Goal: Information Seeking & Learning: Learn about a topic

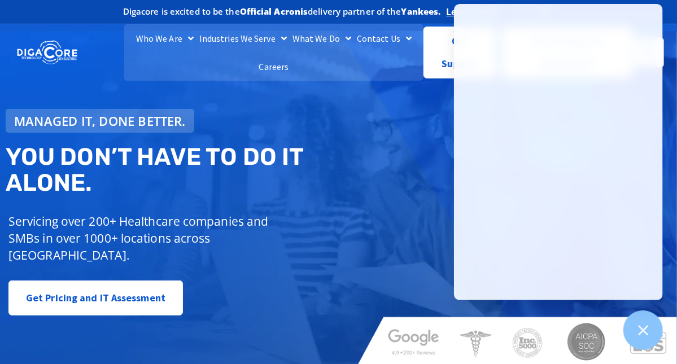
click at [413, 101] on div "Managed IT, done better. You don’t have to do IT alone. Servicing over 200+ Hea…" at bounding box center [338, 198] width 677 height 335
click at [440, 205] on div "Managed IT, done better. You don’t have to do IT alone. Servicing over 200+ Hea…" at bounding box center [338, 198] width 677 height 335
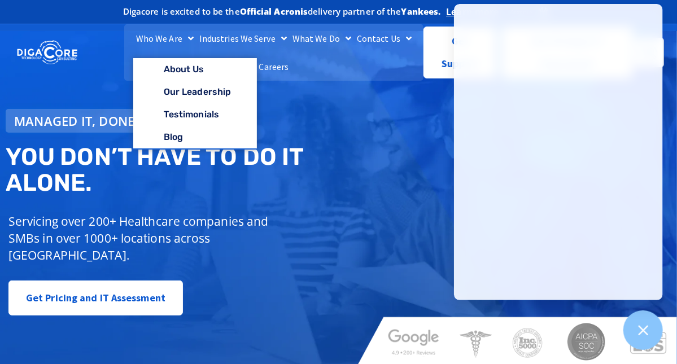
click at [177, 39] on link "Who We Are" at bounding box center [164, 38] width 63 height 28
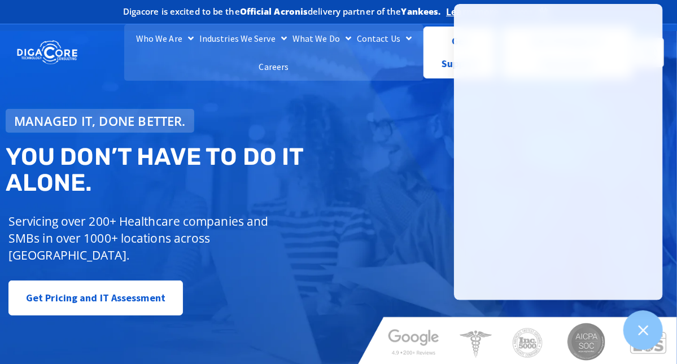
click at [179, 43] on link "Who We Are" at bounding box center [164, 38] width 63 height 28
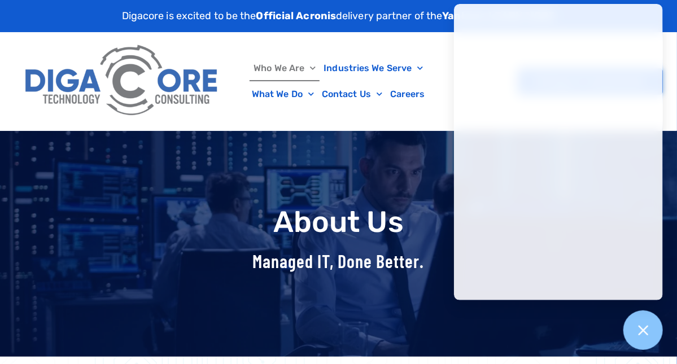
click at [356, 273] on div "Managed IT, Done Better." at bounding box center [338, 266] width 499 height 32
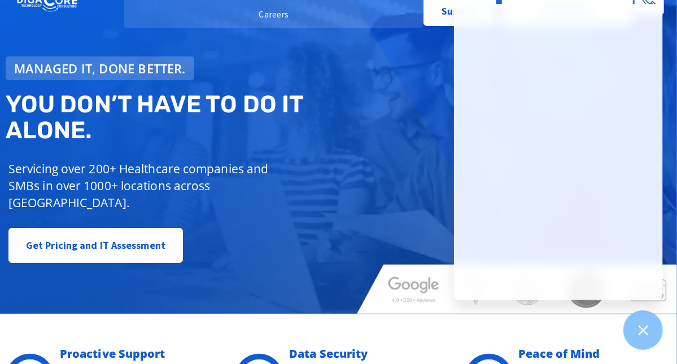
scroll to position [65, 0]
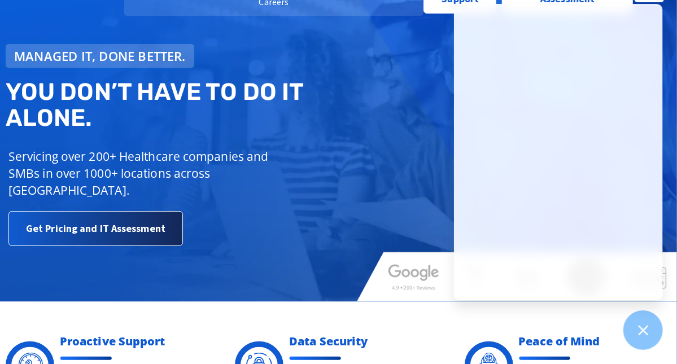
click at [117, 228] on span "Get Pricing and IT Assessment" at bounding box center [95, 228] width 139 height 23
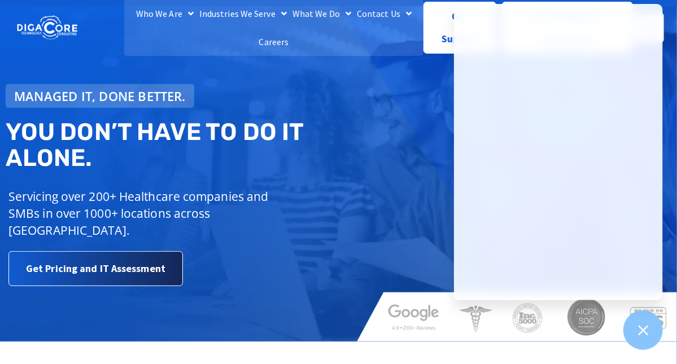
scroll to position [0, 0]
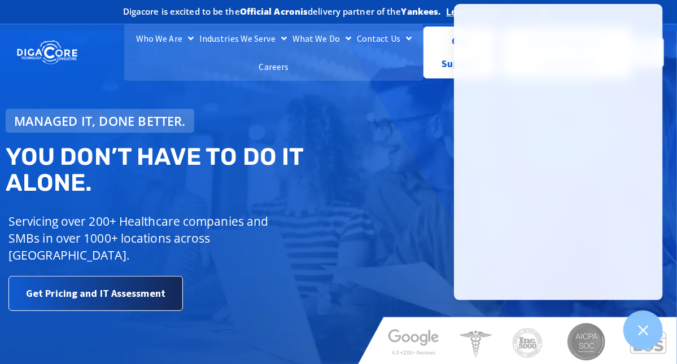
click at [116, 298] on span "Get Pricing and IT Assessment" at bounding box center [95, 293] width 139 height 23
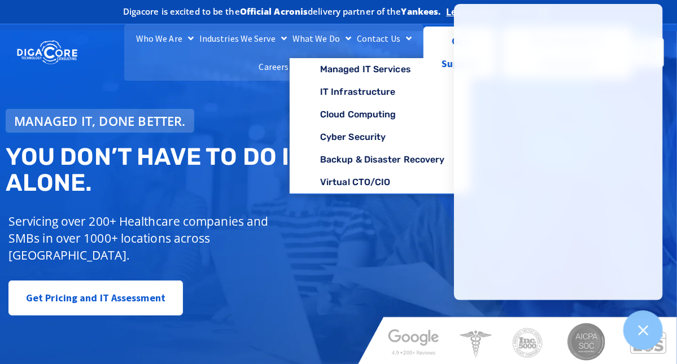
click at [328, 37] on link "What We Do" at bounding box center [322, 38] width 64 height 28
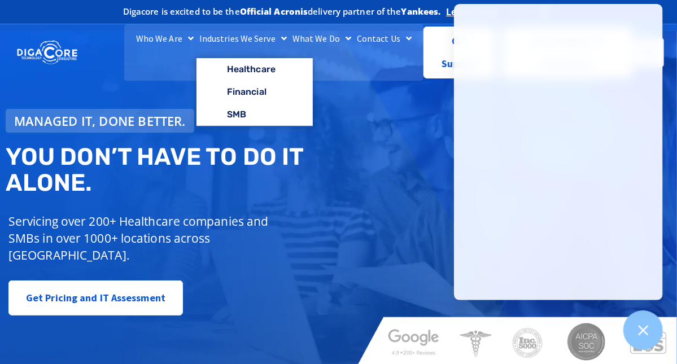
click at [269, 38] on link "Industries We Serve" at bounding box center [243, 38] width 93 height 28
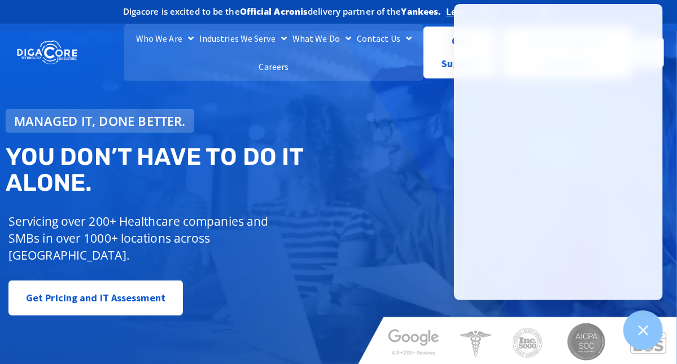
click at [269, 38] on link "Industries We Serve" at bounding box center [243, 38] width 93 height 28
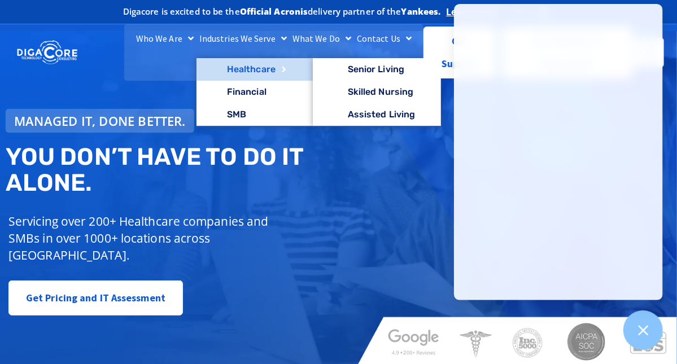
click at [253, 75] on link "Healthcare" at bounding box center [255, 69] width 116 height 23
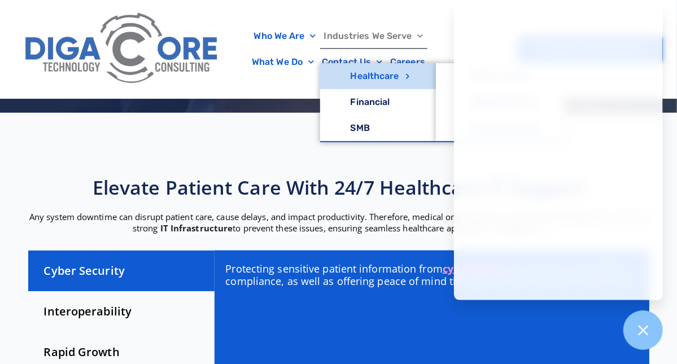
scroll to position [254, 0]
